Goal: Navigation & Orientation: Find specific page/section

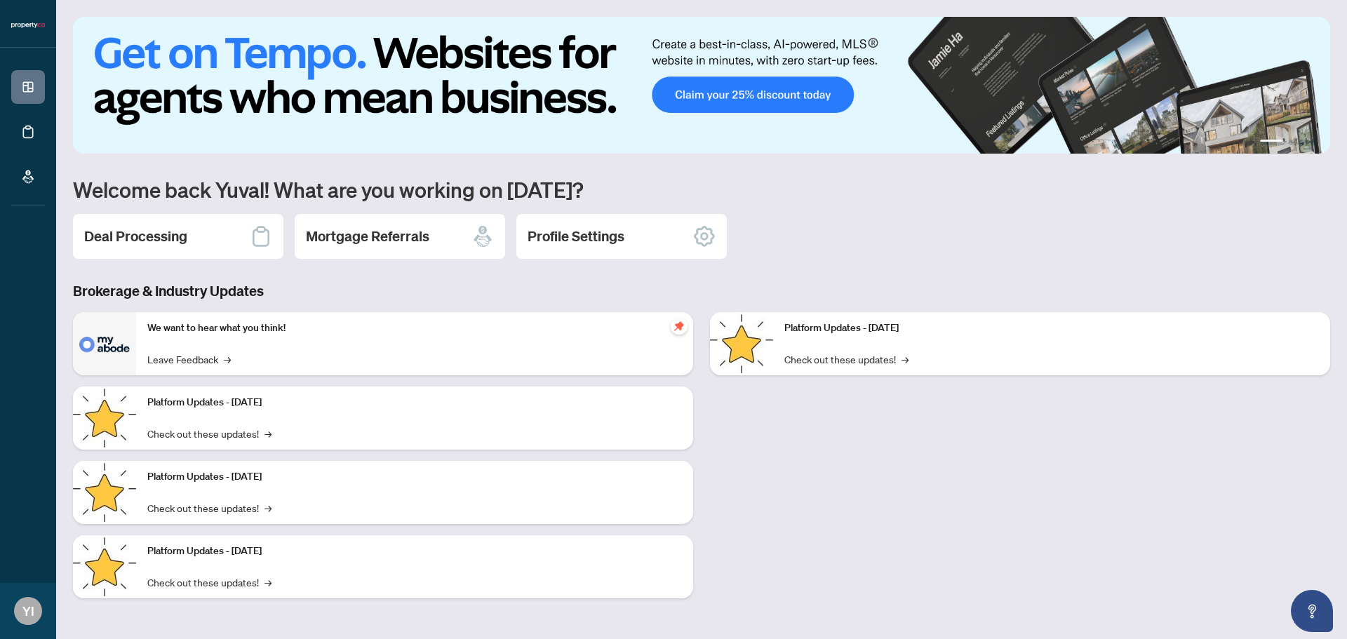
click at [244, 227] on div "Deal Processing" at bounding box center [178, 236] width 210 height 45
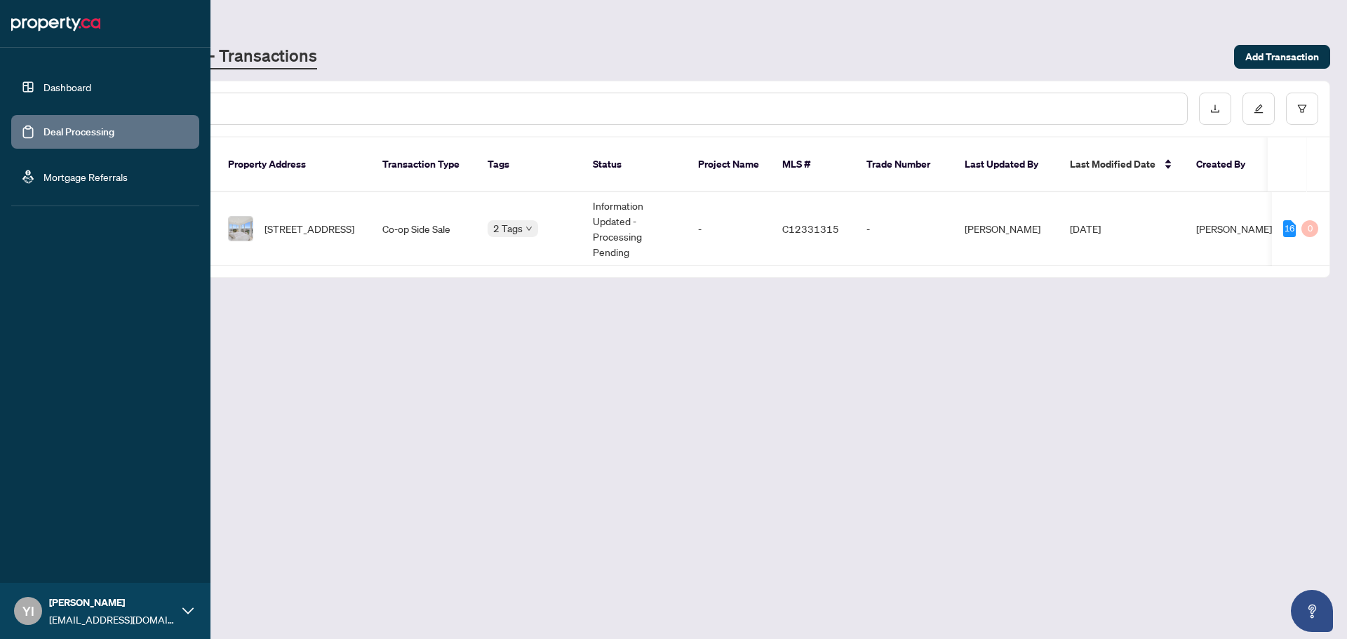
click at [43, 93] on link "Dashboard" at bounding box center [67, 87] width 48 height 13
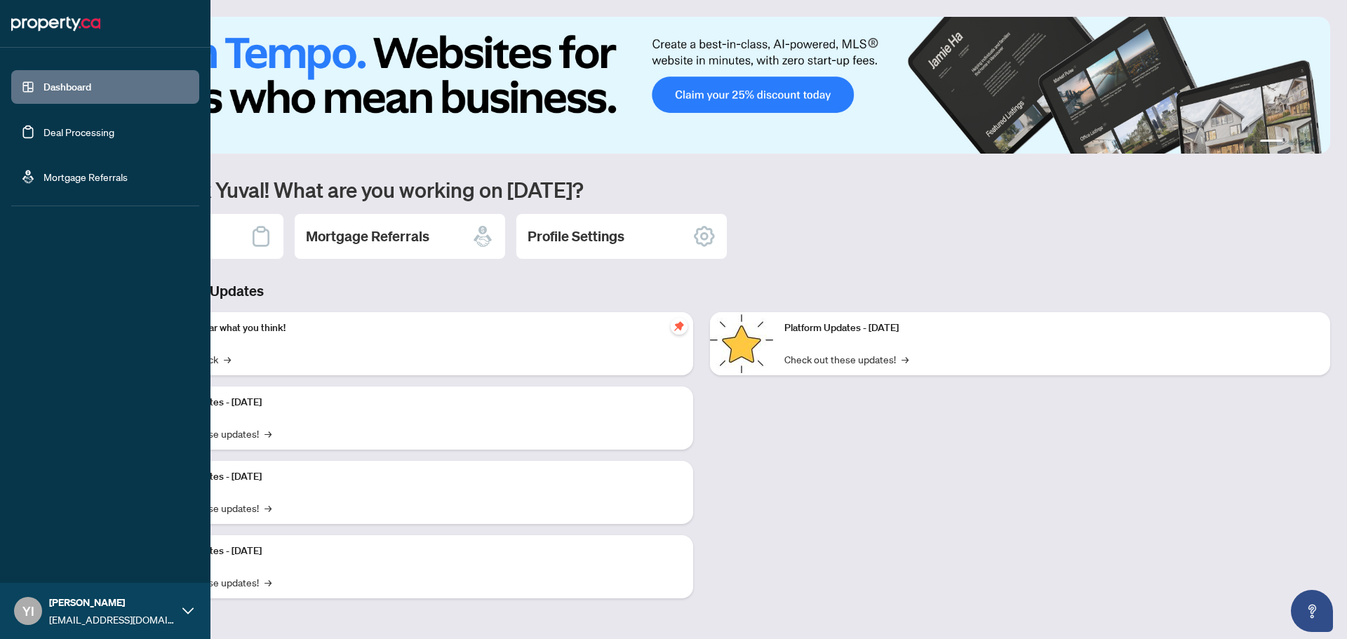
click at [60, 138] on link "Deal Processing" at bounding box center [78, 132] width 71 height 13
